Goal: Task Accomplishment & Management: Manage account settings

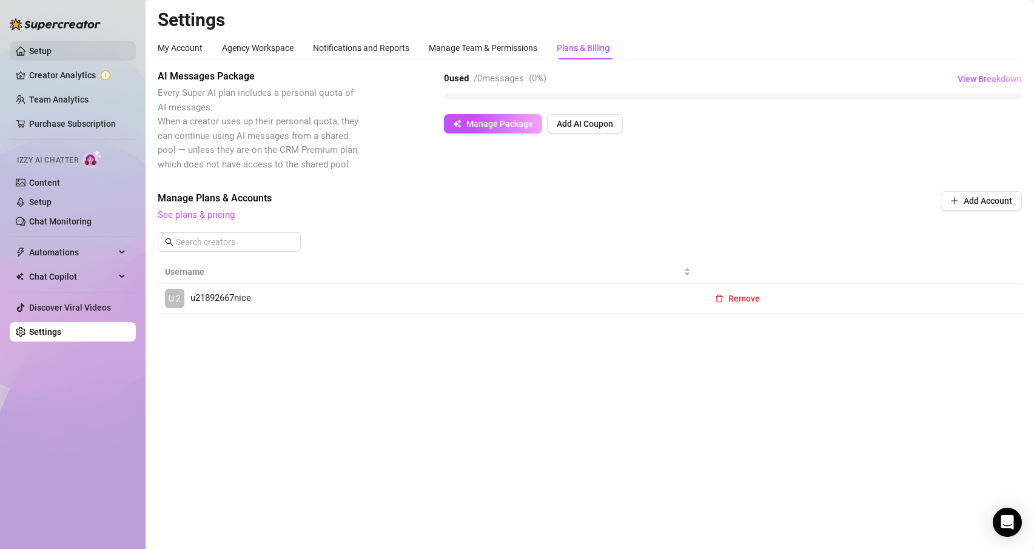
click at [44, 54] on link "Setup" at bounding box center [40, 51] width 22 height 10
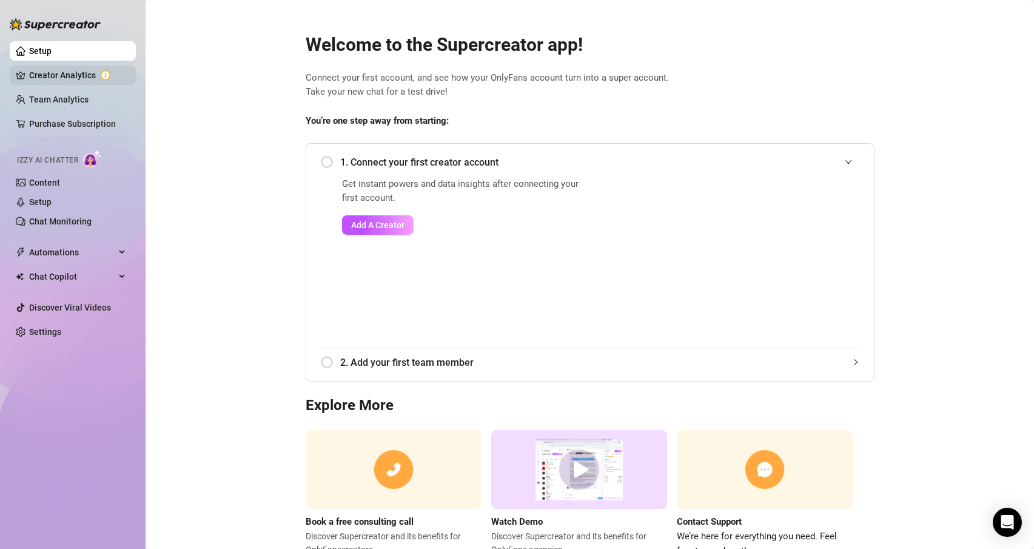
click at [33, 67] on link "Creator Analytics" at bounding box center [77, 75] width 97 height 19
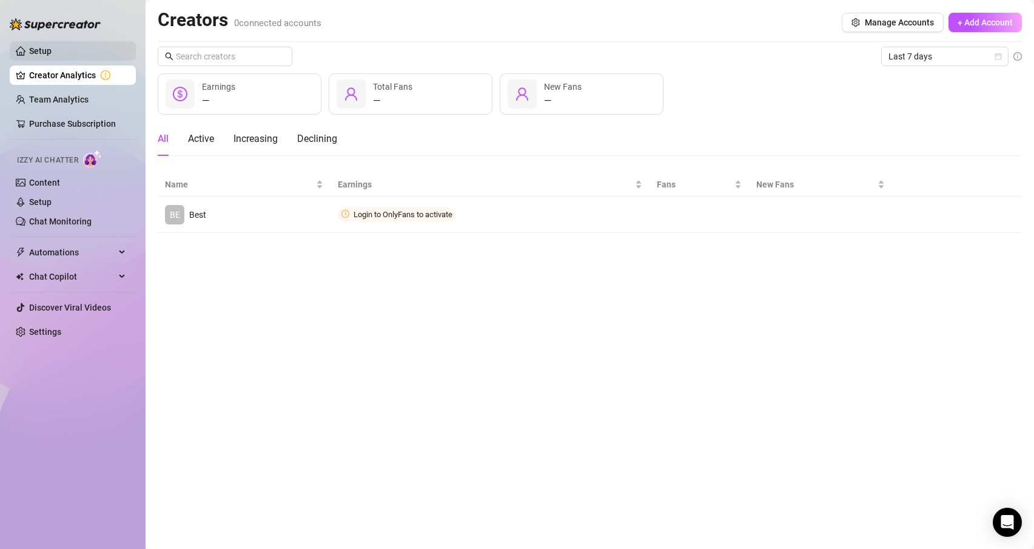
click at [38, 47] on link "Setup" at bounding box center [40, 51] width 22 height 10
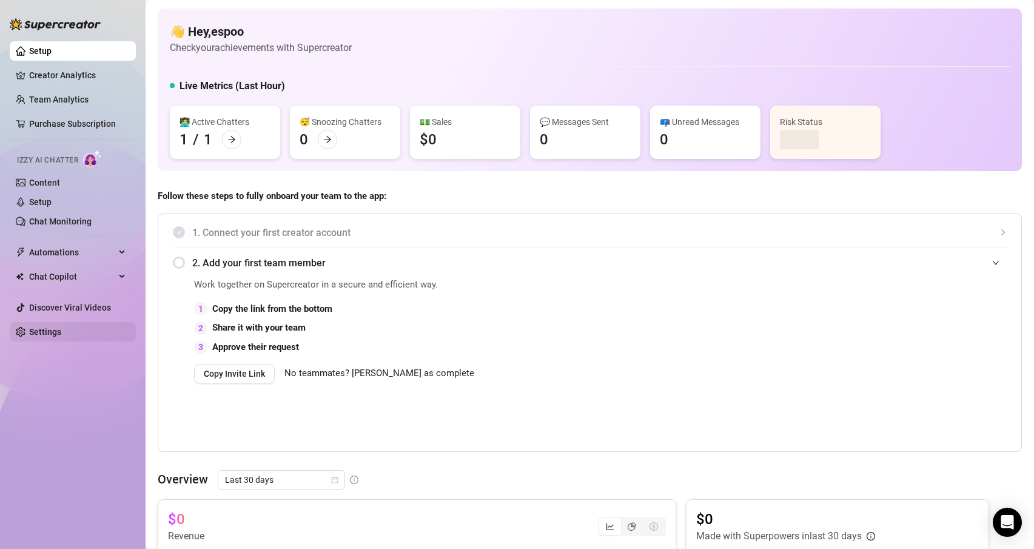
click at [61, 337] on link "Settings" at bounding box center [45, 332] width 32 height 10
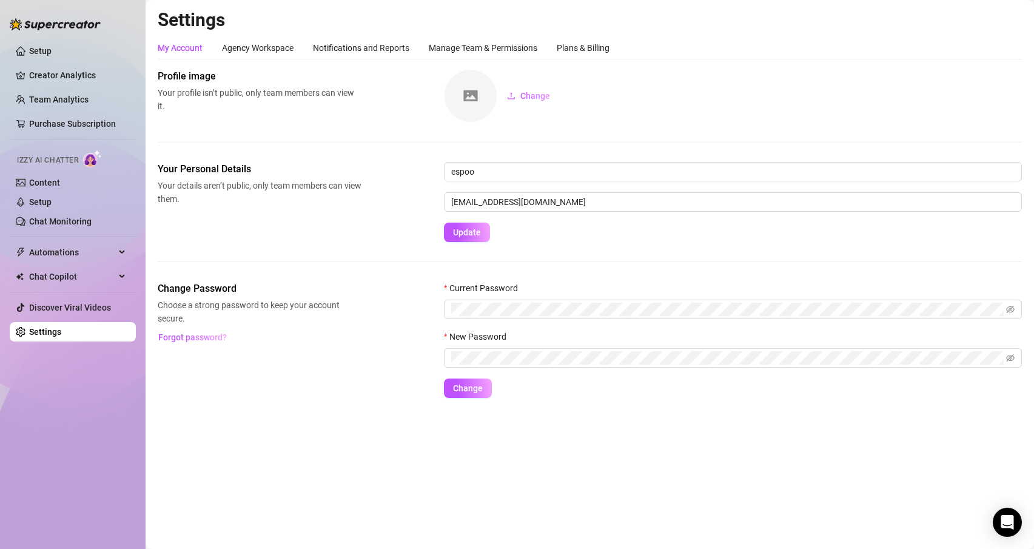
click at [56, 328] on link "Settings" at bounding box center [45, 332] width 32 height 10
click at [574, 45] on div "Plans & Billing" at bounding box center [583, 47] width 53 height 13
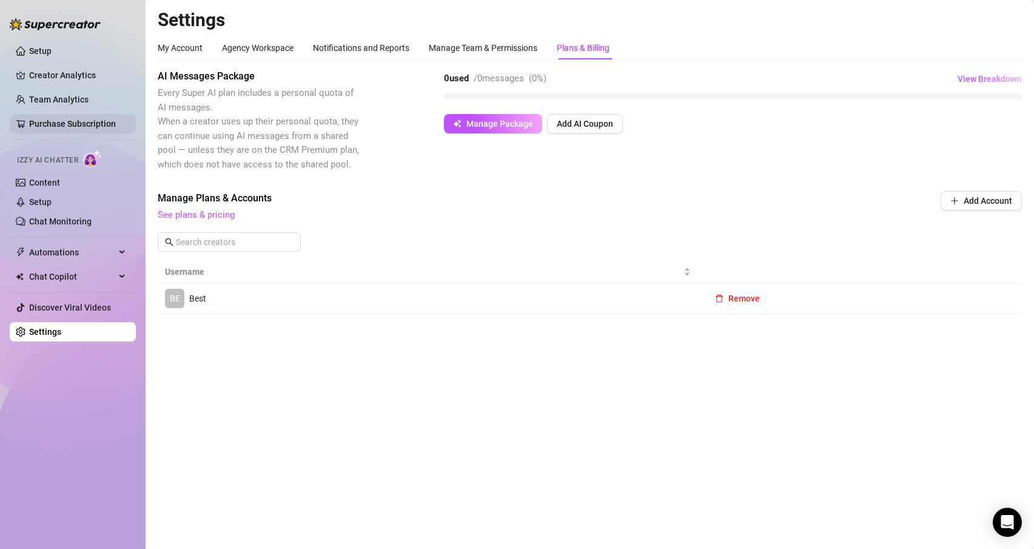
click at [54, 122] on link "Purchase Subscription" at bounding box center [72, 124] width 87 height 10
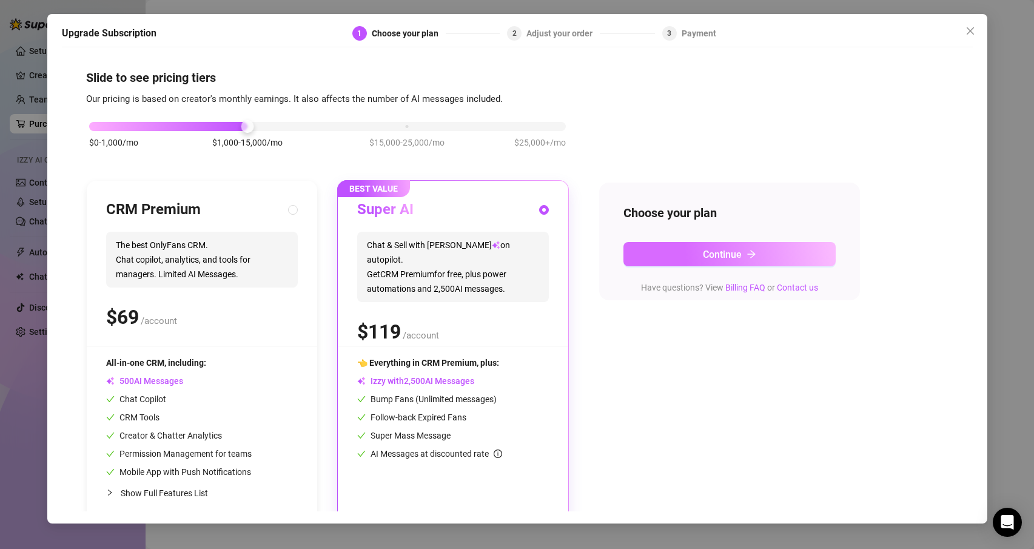
click at [688, 252] on button "Continue" at bounding box center [729, 254] width 212 height 24
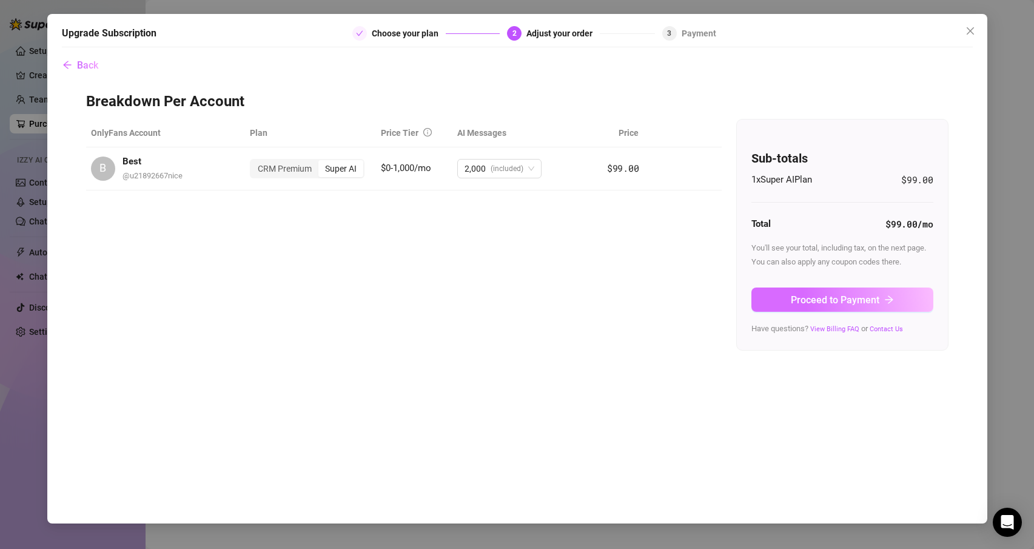
click at [793, 301] on span "Proceed to Payment" at bounding box center [835, 300] width 89 height 12
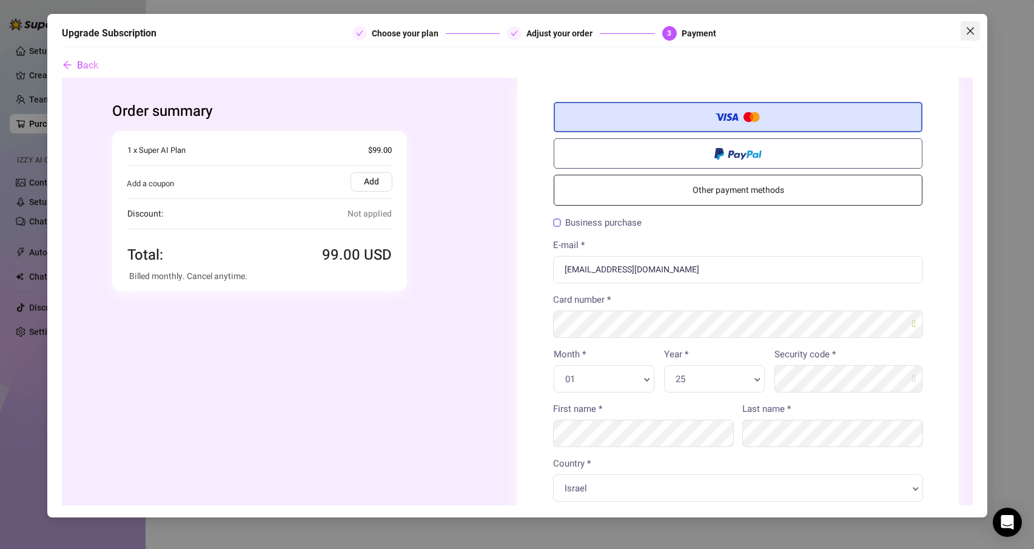
click at [969, 31] on icon "close" at bounding box center [969, 30] width 7 height 7
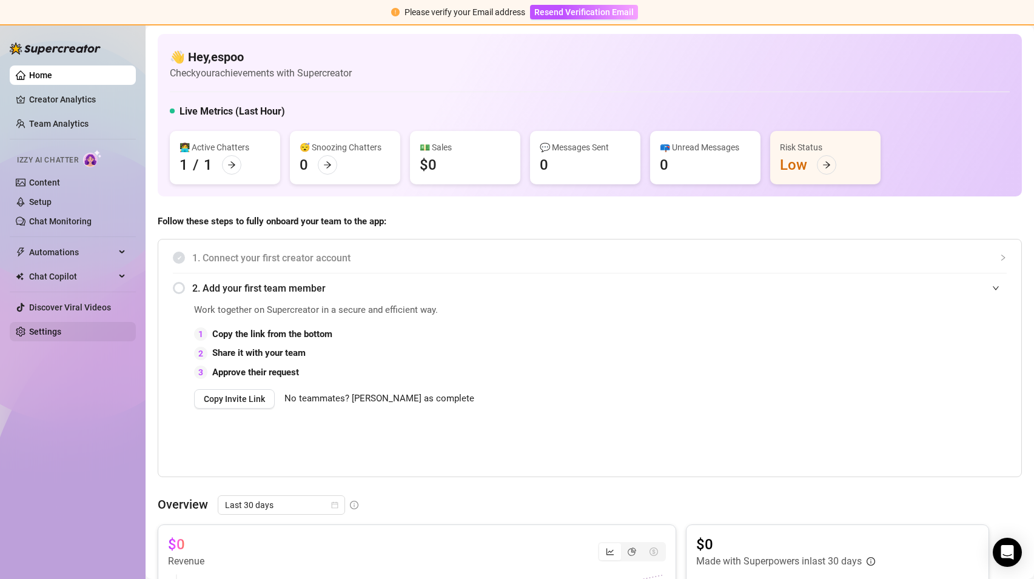
click at [45, 335] on link "Settings" at bounding box center [45, 332] width 32 height 10
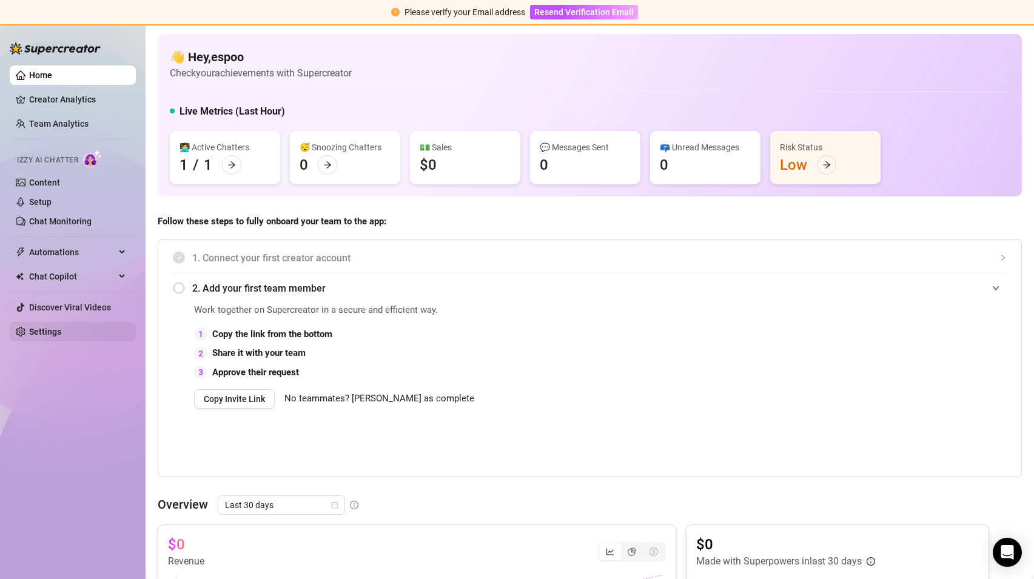
click at [45, 335] on link "Settings" at bounding box center [45, 332] width 32 height 10
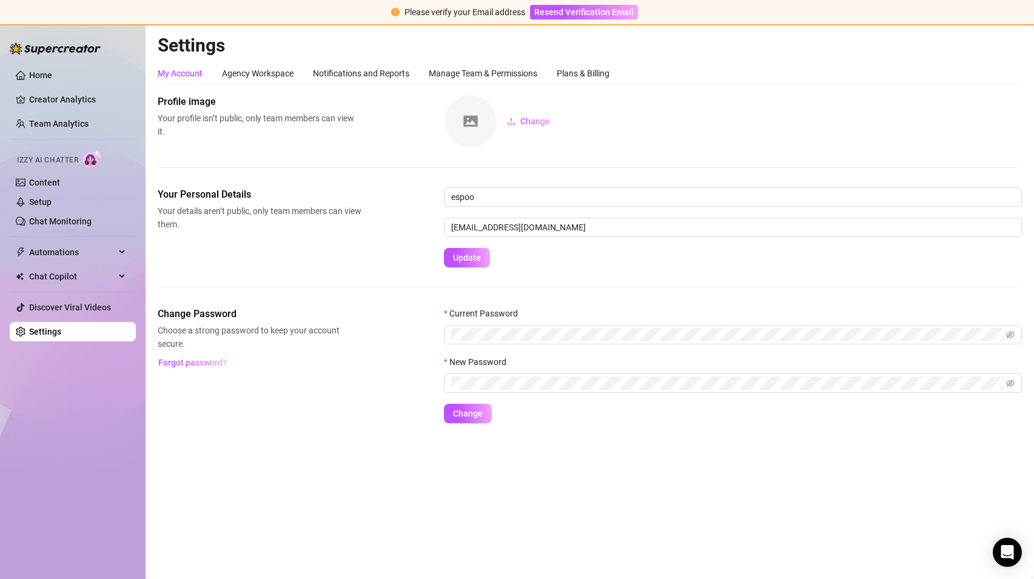
click at [45, 335] on link "Settings" at bounding box center [45, 332] width 32 height 10
click at [596, 65] on div "Plans & Billing" at bounding box center [583, 73] width 53 height 23
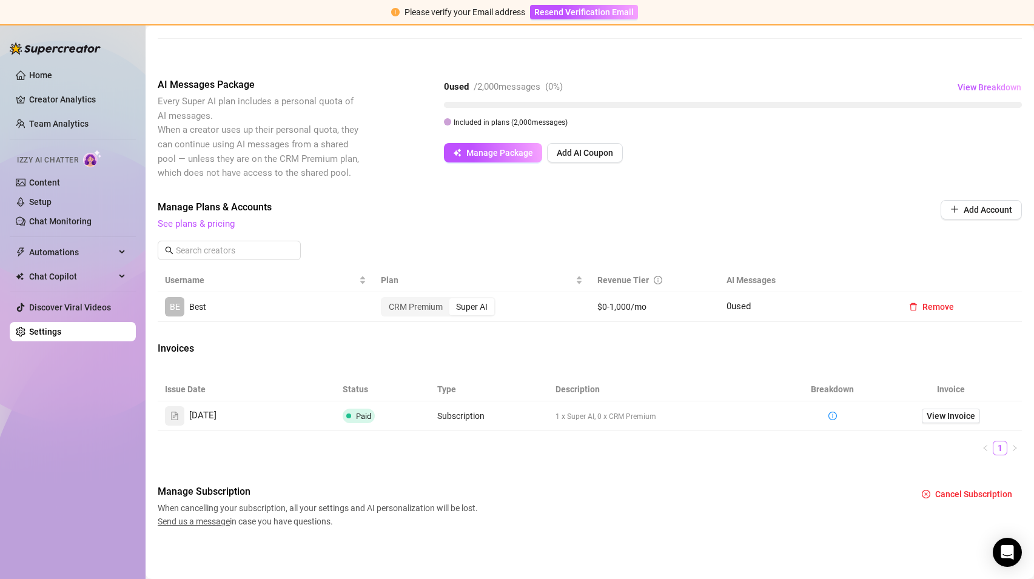
scroll to position [203, 0]
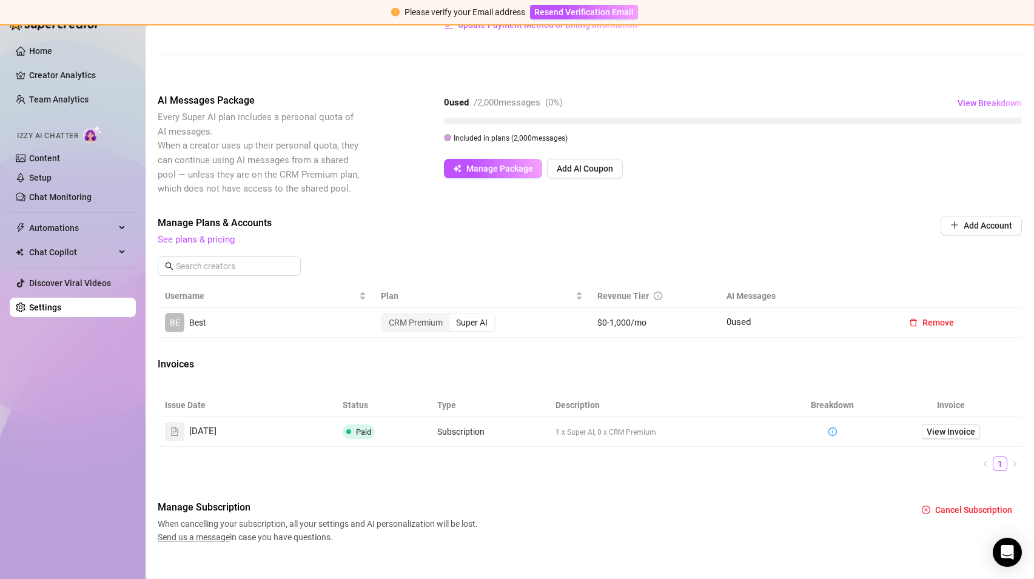
scroll to position [193, 0]
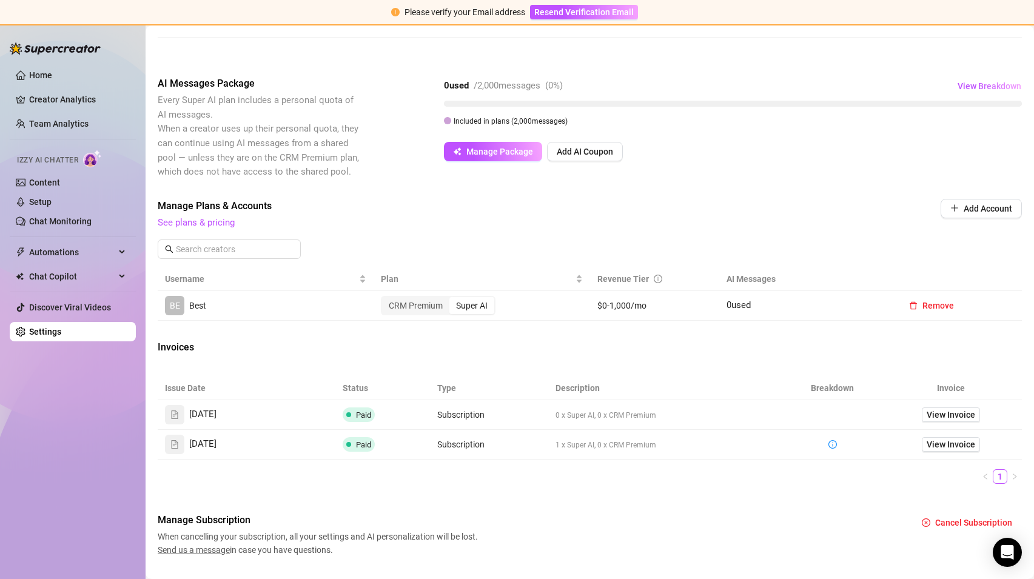
scroll to position [203, 0]
click at [950, 423] on link "View Invoice" at bounding box center [951, 416] width 58 height 15
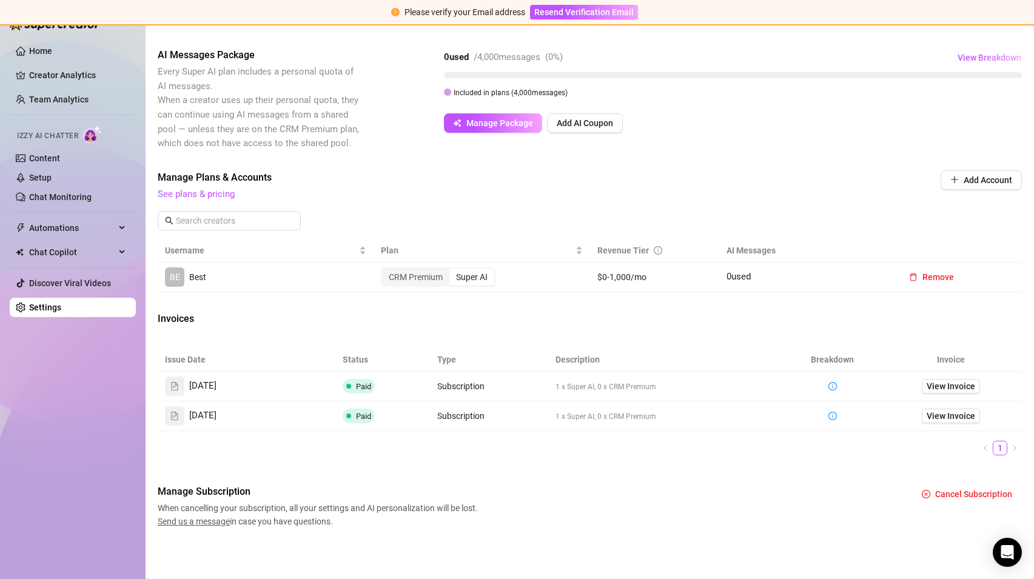
scroll to position [233, 0]
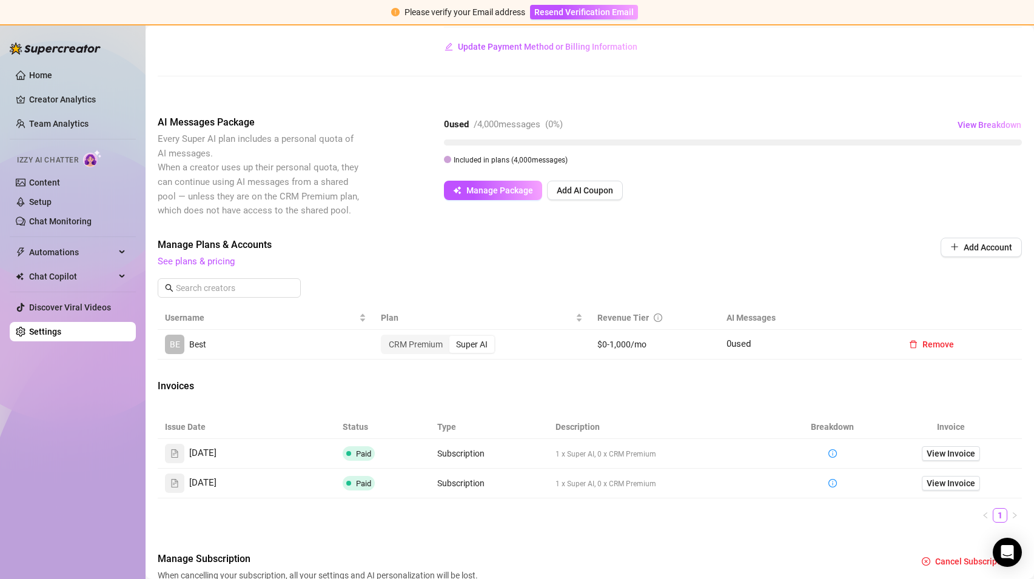
scroll to position [167, 0]
click at [976, 251] on button "Add Account" at bounding box center [981, 245] width 81 height 19
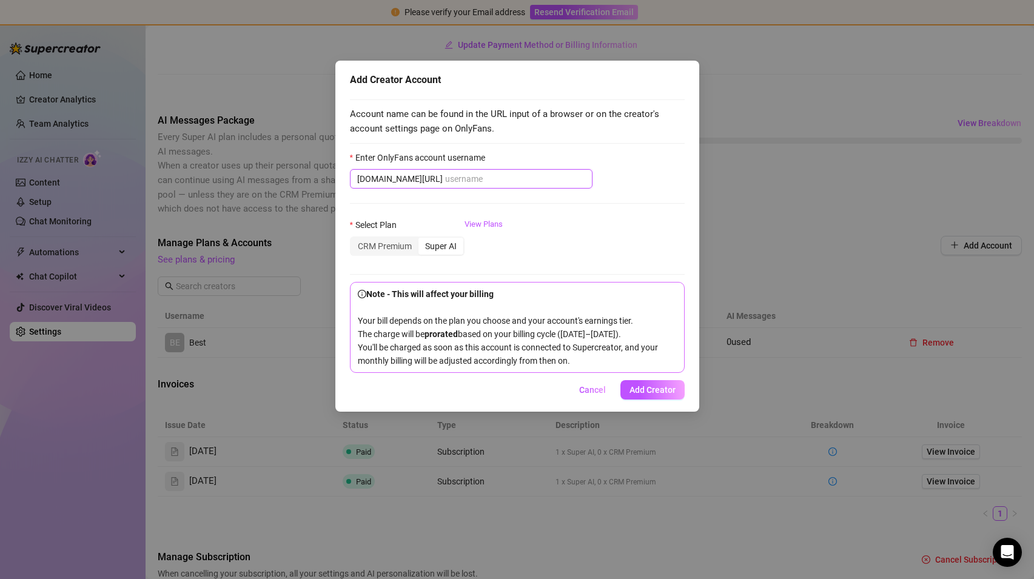
click at [445, 180] on input "Enter OnlyFans account username" at bounding box center [515, 178] width 140 height 13
paste input "savsvania"
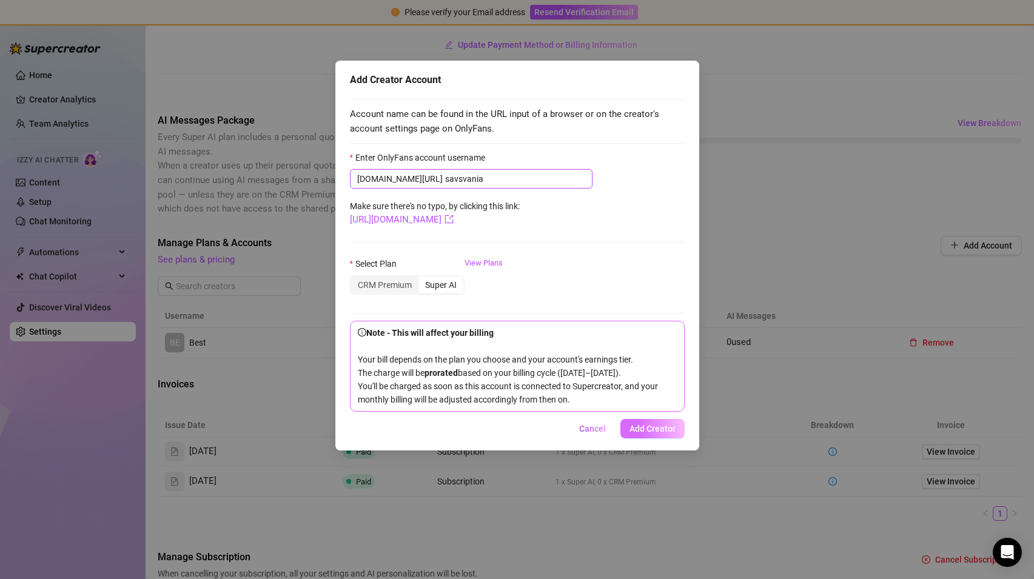
type input "savsvania"
click at [656, 429] on span "Add Creator" at bounding box center [653, 429] width 46 height 10
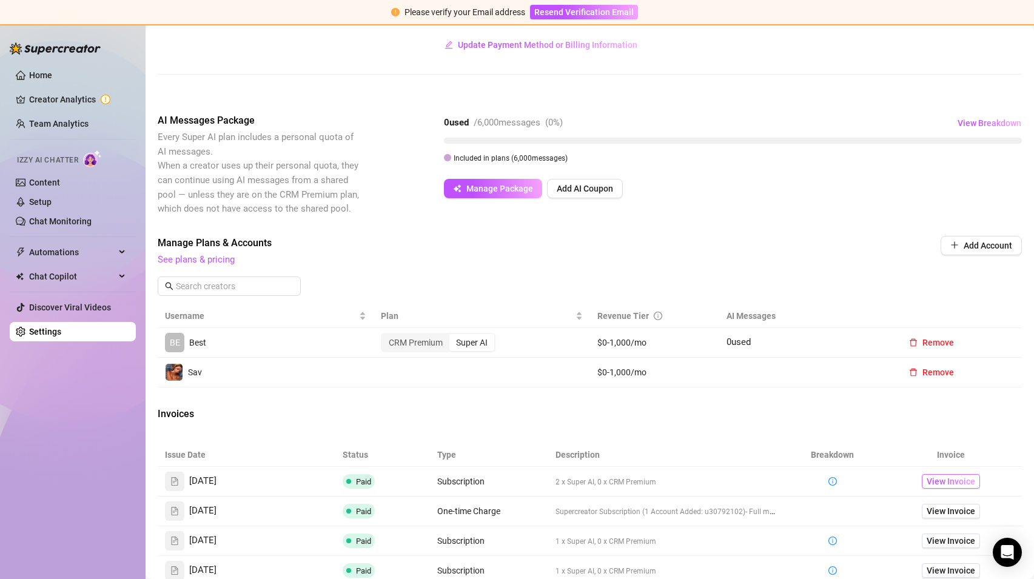
click at [937, 485] on span "View Invoice" at bounding box center [951, 481] width 49 height 13
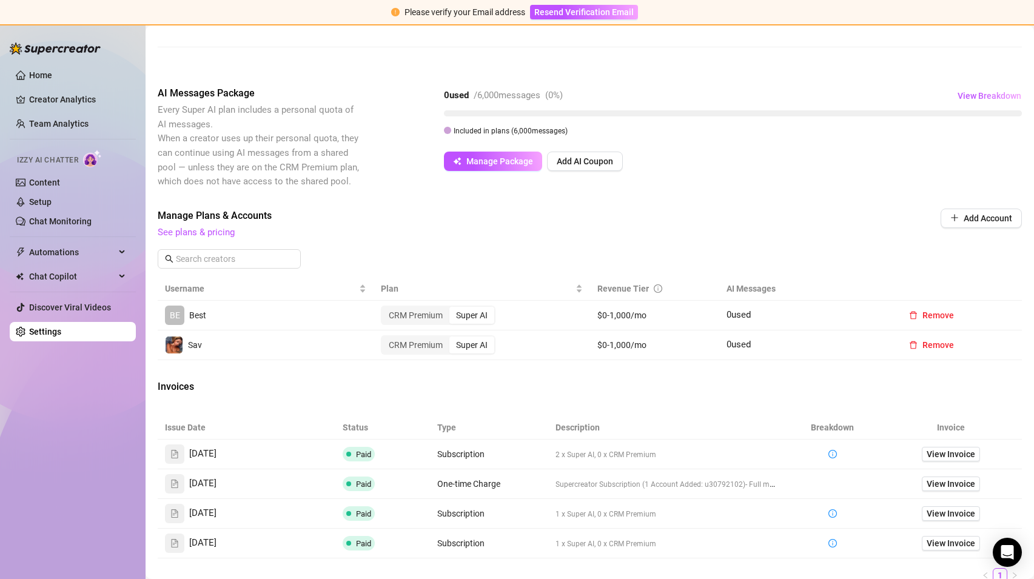
scroll to position [322, 0]
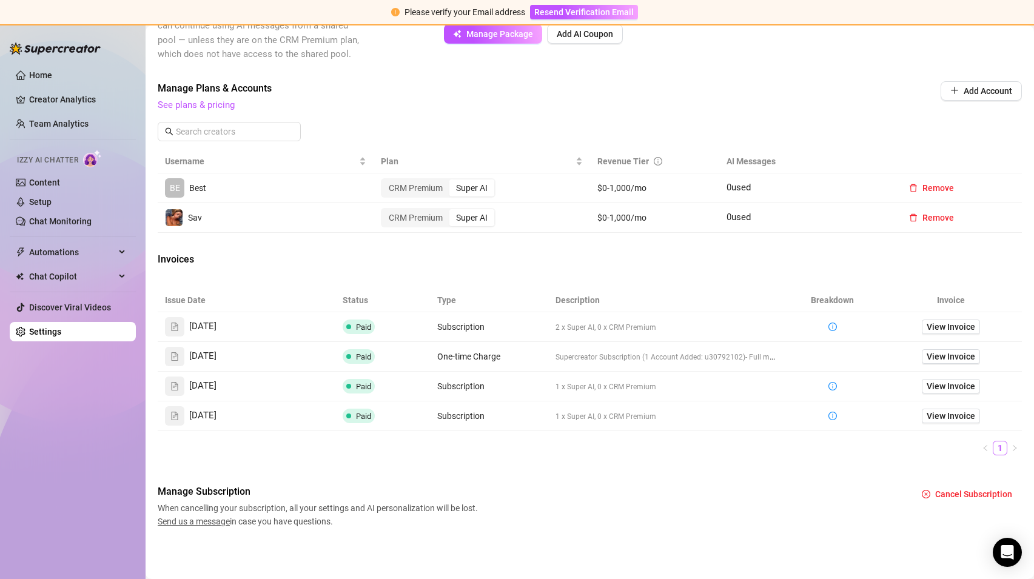
scroll to position [322, 0]
